Goal: Use online tool/utility: Utilize a website feature to perform a specific function

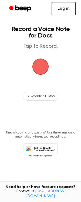
click at [39, 69] on span "button" at bounding box center [40, 67] width 16 height 16
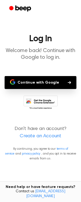
click at [45, 80] on button "Continue with Google" at bounding box center [41, 82] width 72 height 13
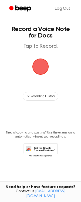
click at [45, 69] on span "button" at bounding box center [40, 67] width 16 height 16
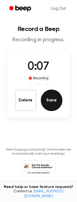
click at [53, 107] on button "Save" at bounding box center [52, 101] width 22 height 22
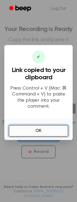
click at [36, 125] on button "OK" at bounding box center [39, 131] width 60 height 12
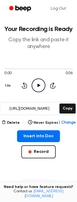
click at [38, 85] on icon at bounding box center [38, 86] width 3 height 4
click at [38, 85] on icon at bounding box center [38, 86] width 2 height 4
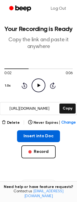
click at [37, 138] on button "Insert into Doc" at bounding box center [38, 136] width 43 height 12
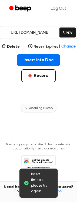
scroll to position [76, 0]
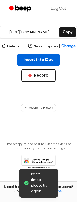
click at [43, 58] on button "Insert into Doc" at bounding box center [38, 60] width 43 height 12
